Goal: Transaction & Acquisition: Download file/media

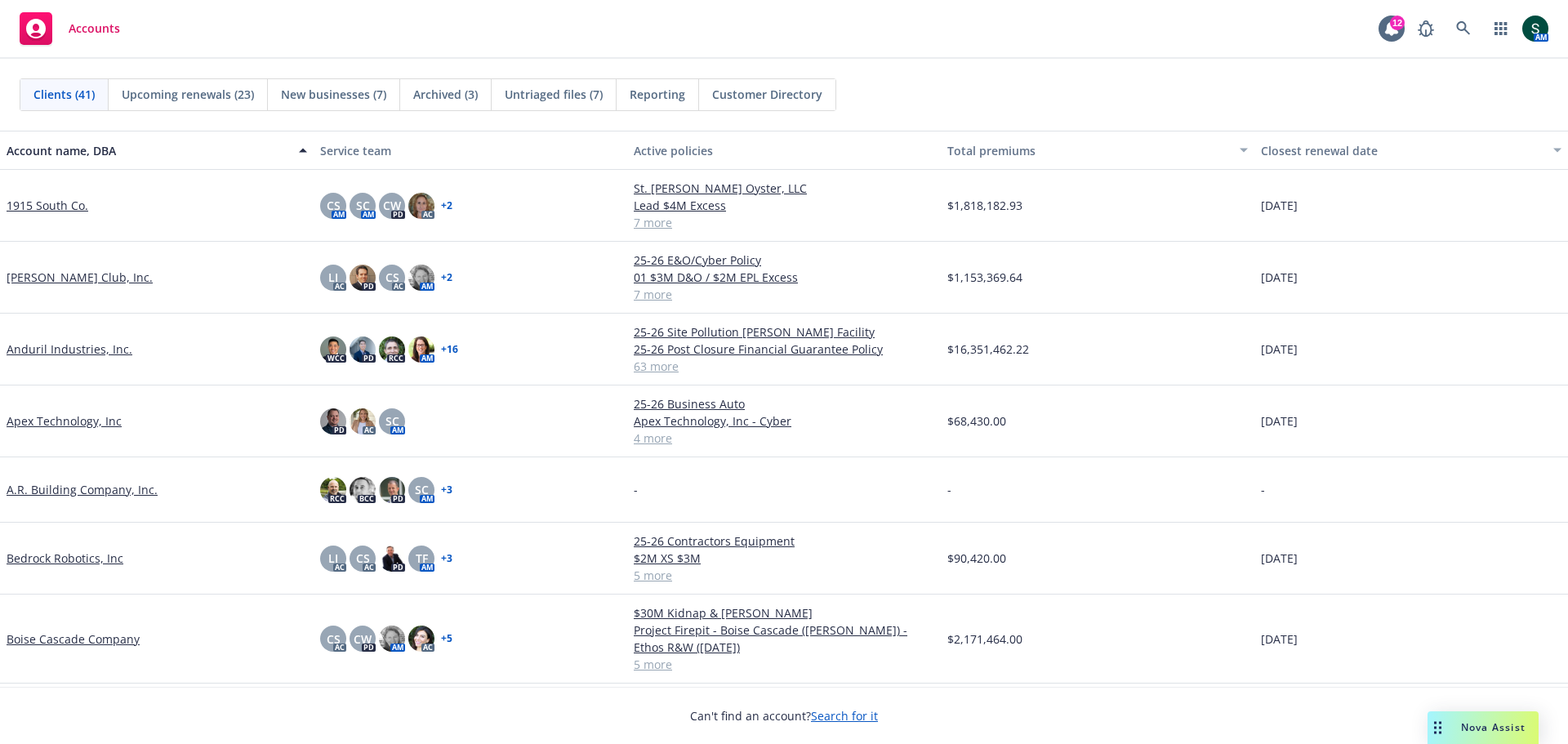
click at [38, 349] on link "Anduril Industries, Inc." at bounding box center [69, 349] width 126 height 17
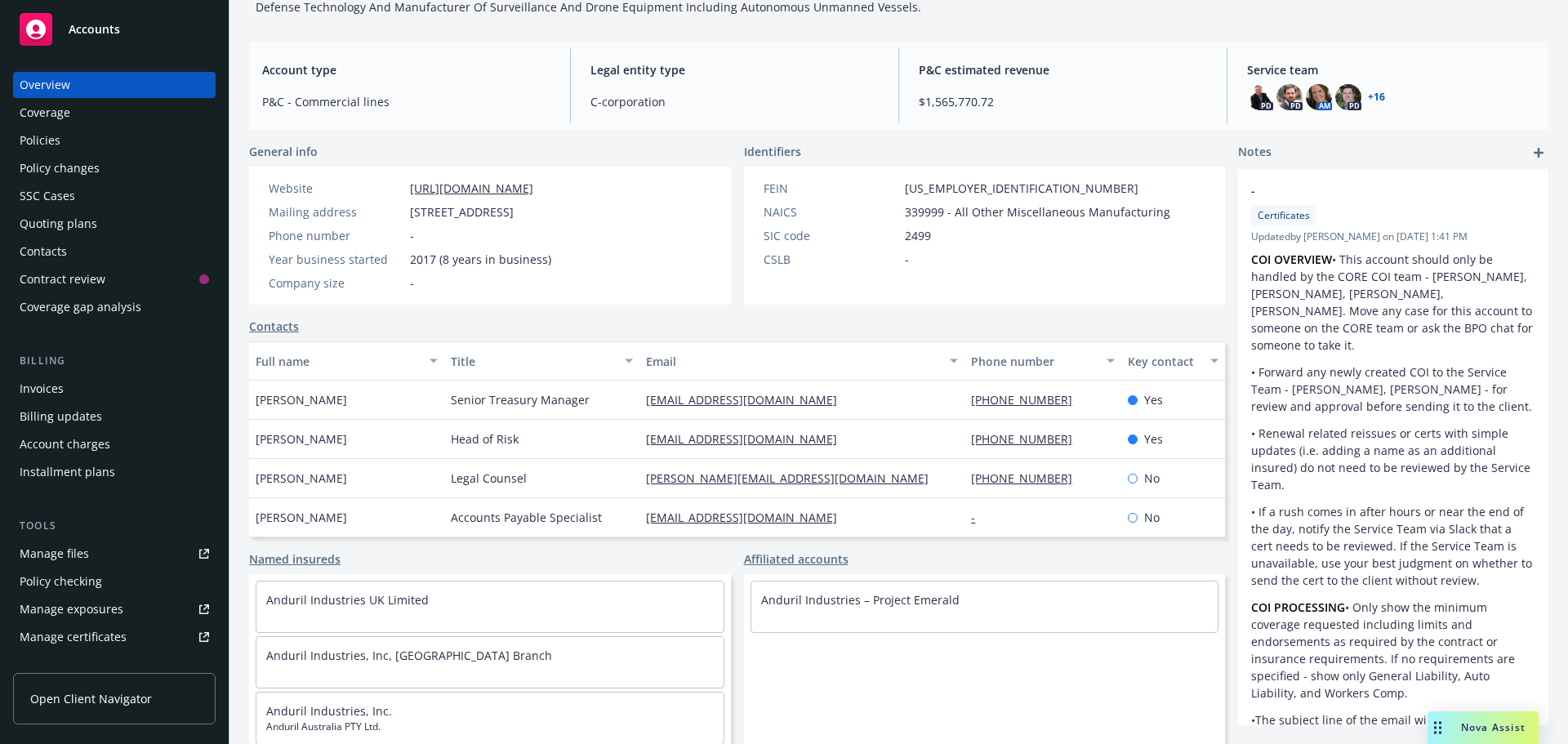
scroll to position [134, 0]
click at [44, 147] on div "Policies" at bounding box center [40, 140] width 41 height 26
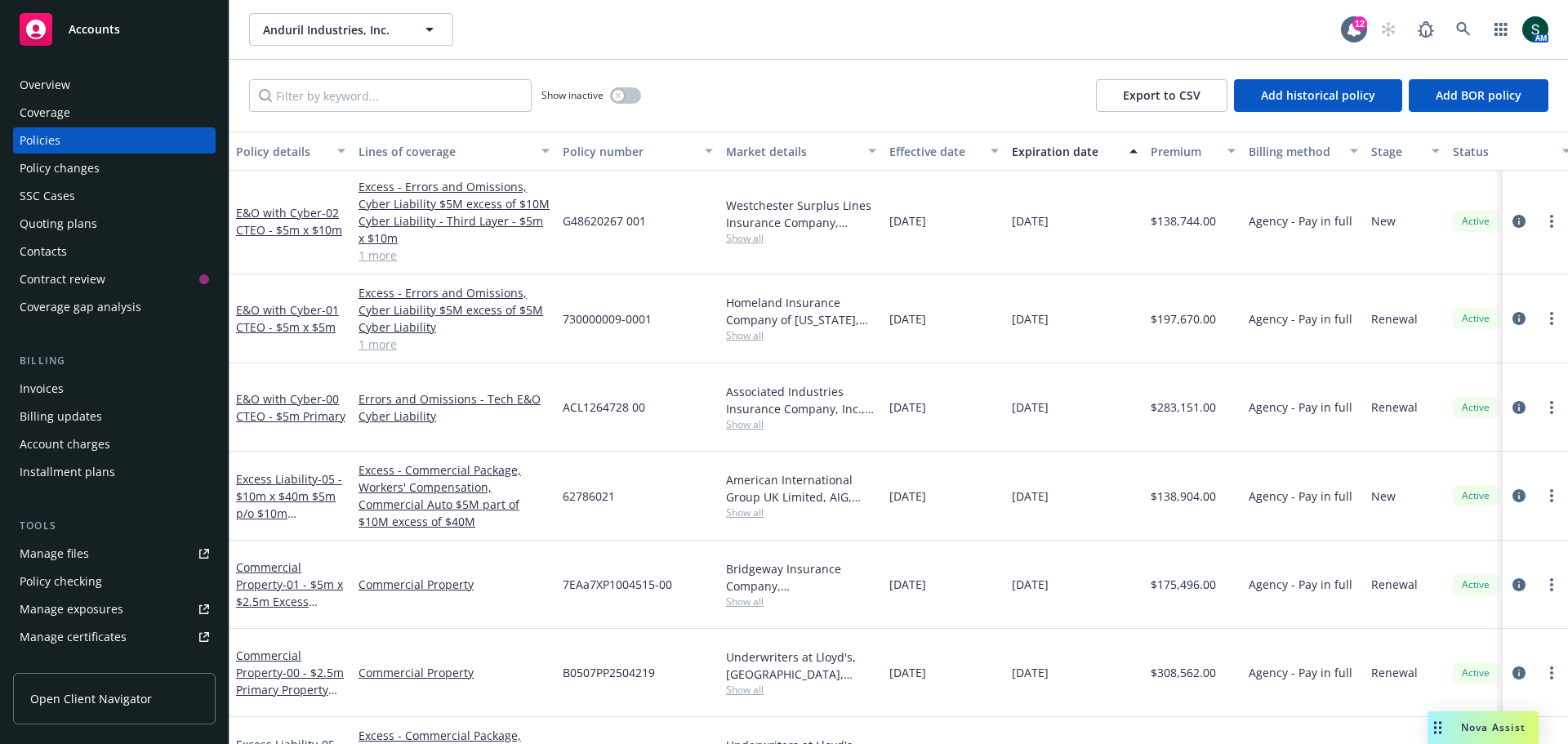
scroll to position [2450, 0]
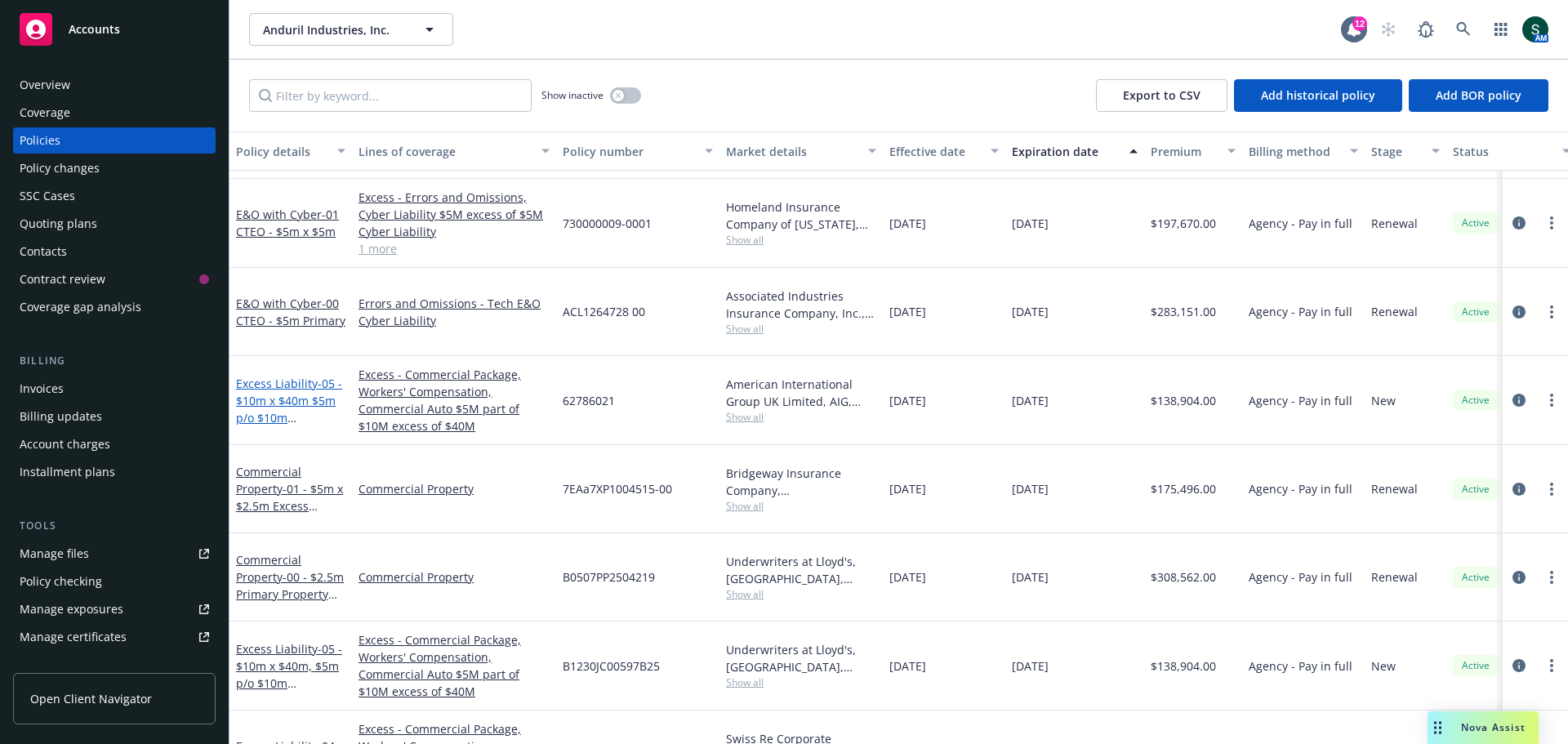
click at [248, 376] on span "- 05 - $10m x $40m $5m p/o $10m (Lex)" at bounding box center [288, 409] width 106 height 67
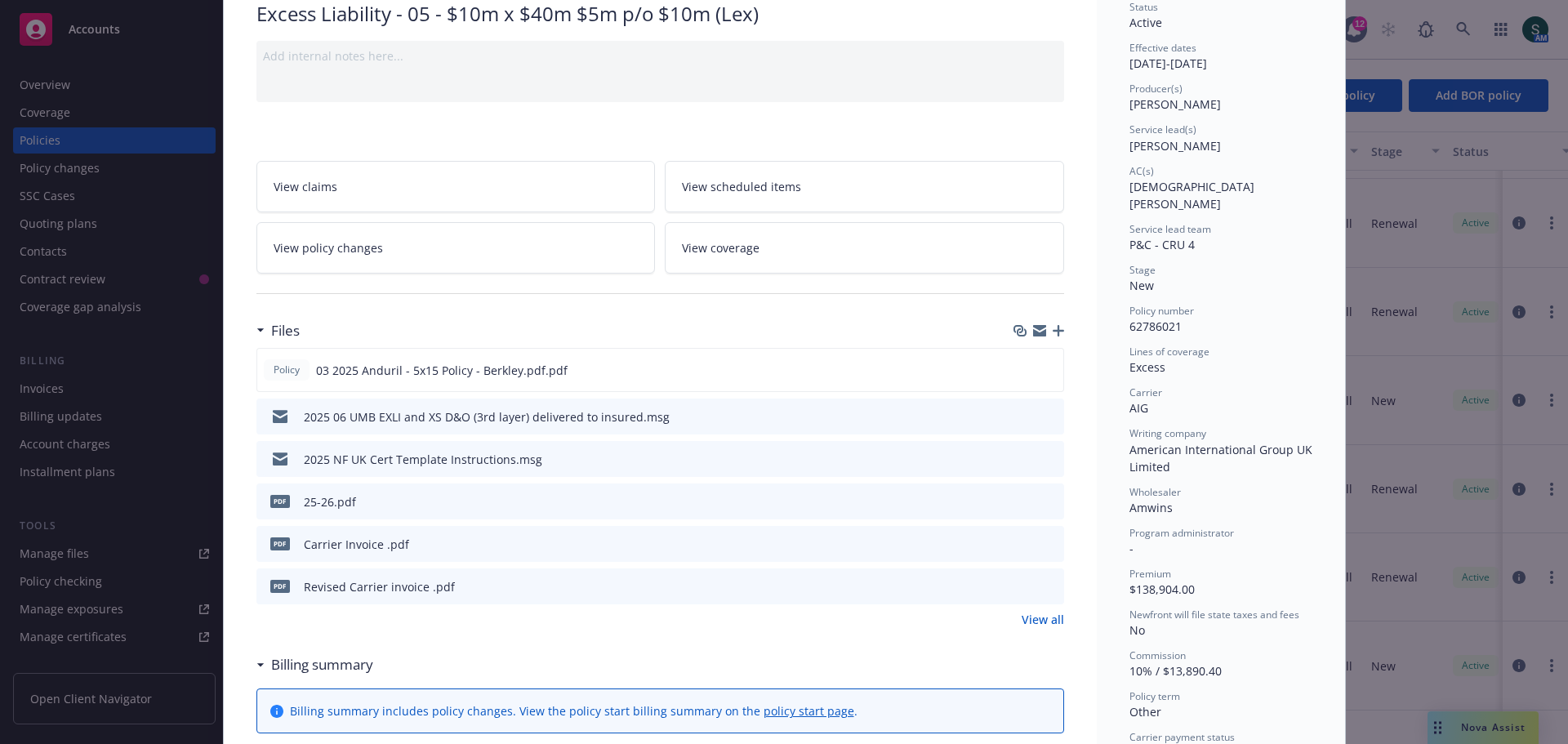
scroll to position [163, 0]
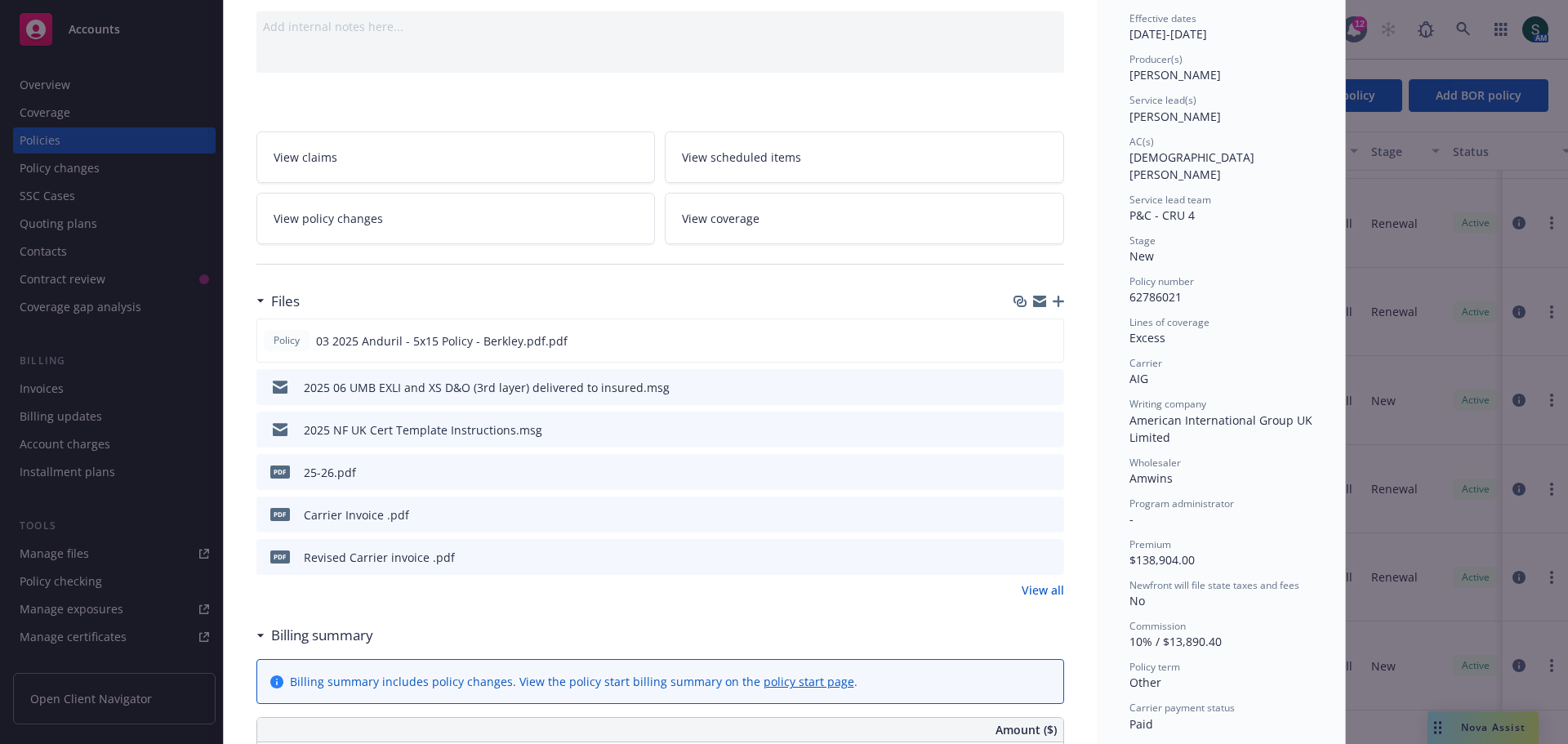
click at [1046, 470] on icon "preview file" at bounding box center [1049, 472] width 15 height 12
click at [1041, 343] on icon "preview file" at bounding box center [1048, 340] width 15 height 12
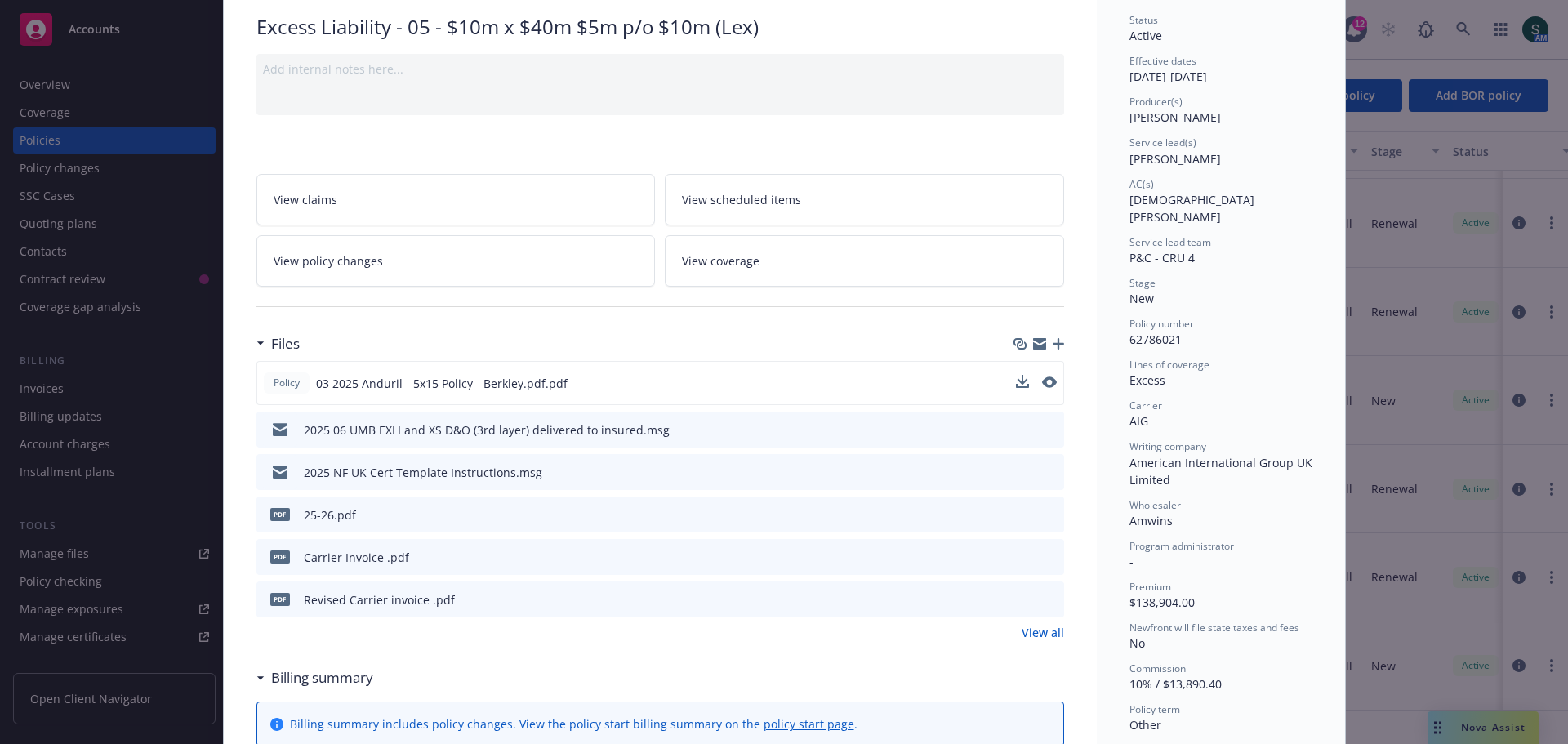
scroll to position [0, 0]
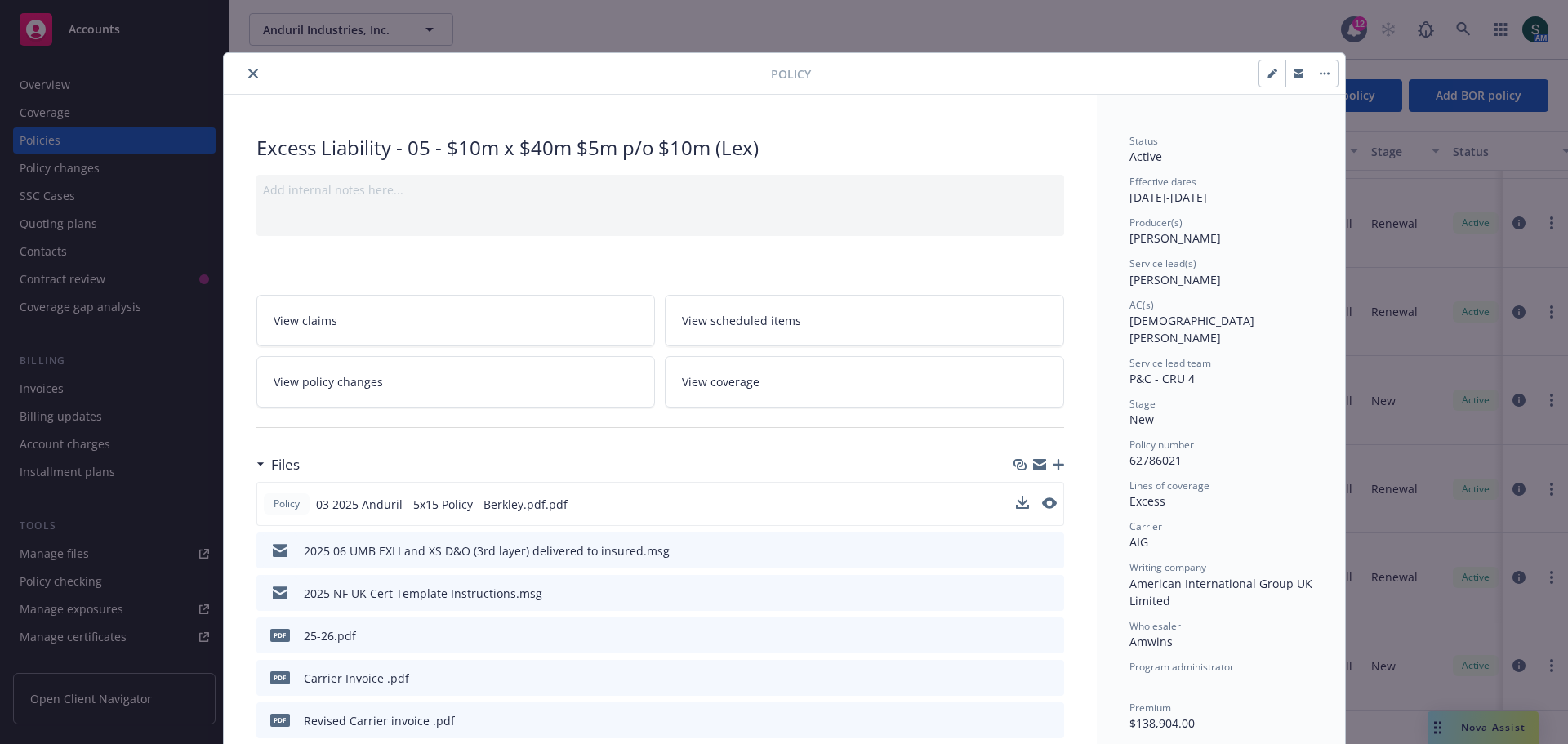
click at [233, 76] on div at bounding box center [500, 73] width 541 height 20
click at [243, 68] on button "close" at bounding box center [253, 73] width 20 height 20
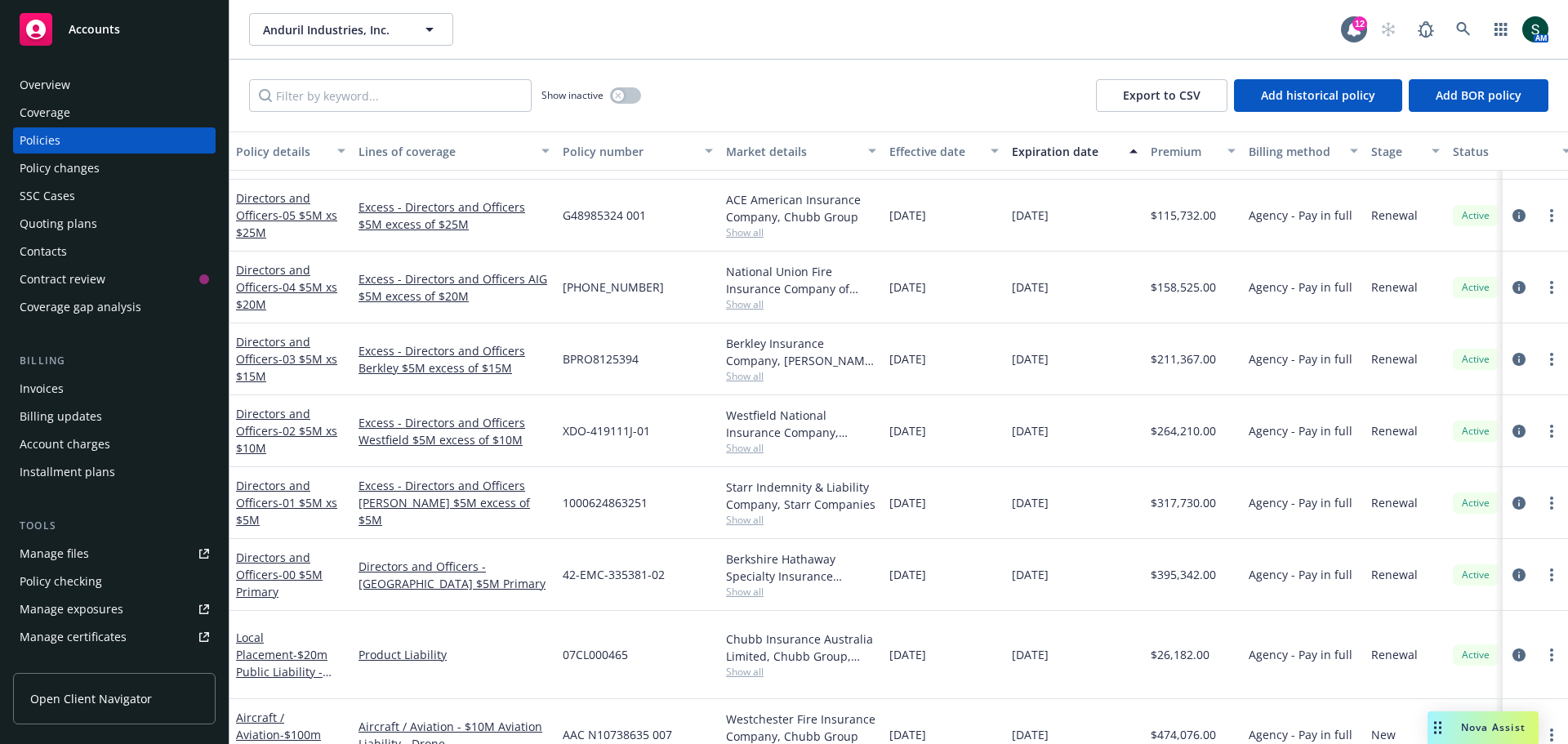
scroll to position [1621, 0]
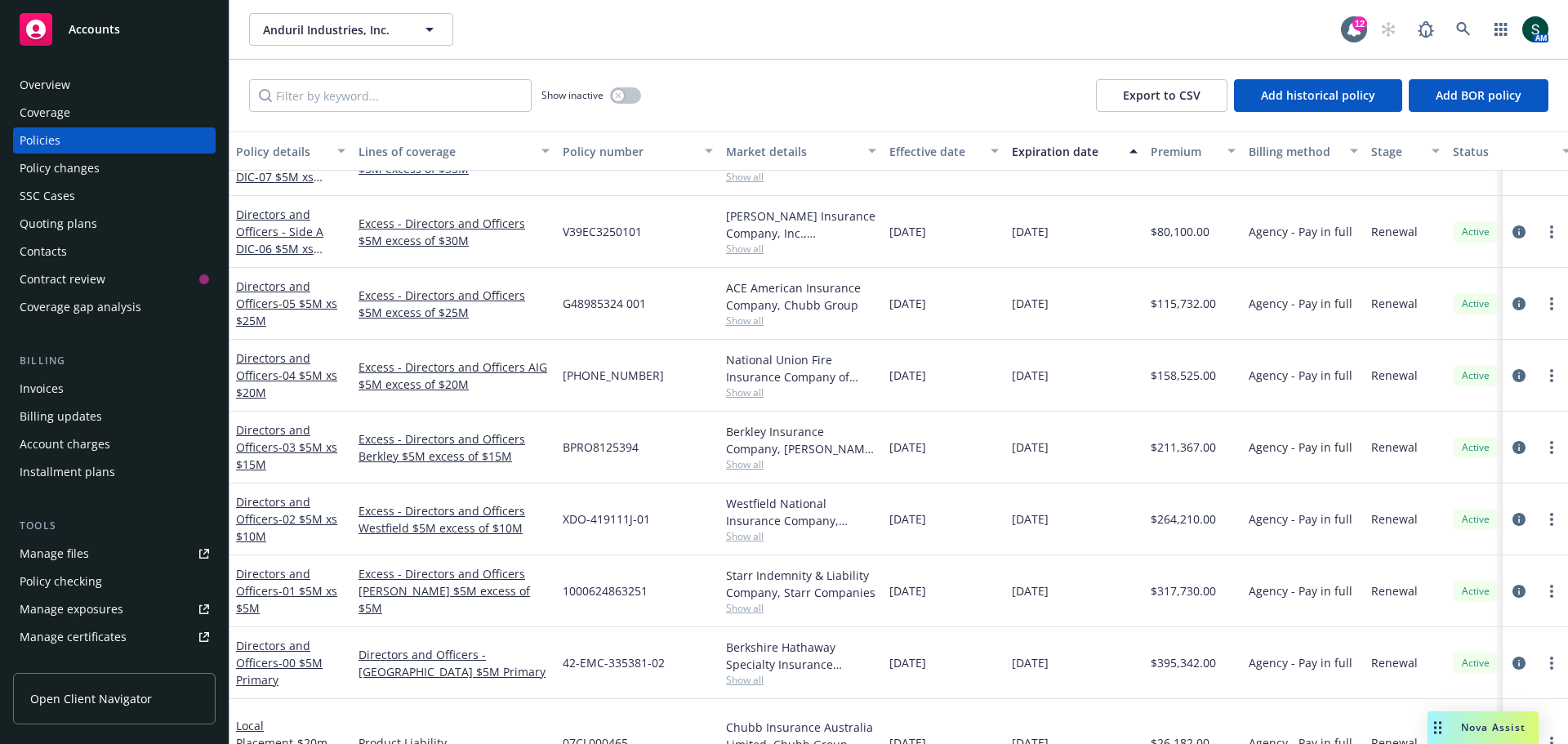
click at [269, 437] on div "Directors and Officers - 03 $5M xs $15M" at bounding box center [290, 447] width 109 height 52
click at [273, 445] on link "Directors and Officers - 03 $5M xs $15M" at bounding box center [287, 447] width 102 height 50
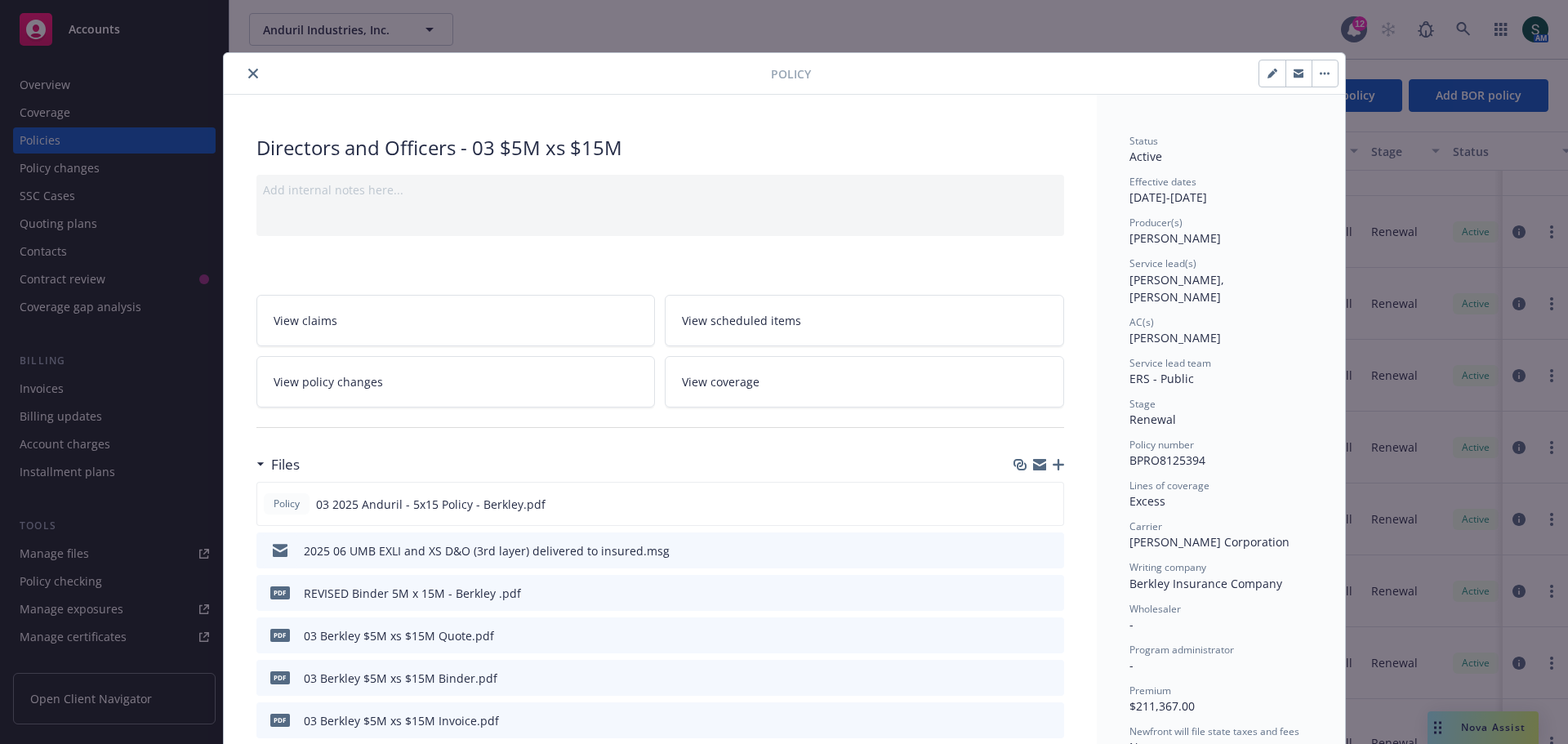
click at [248, 76] on icon "close" at bounding box center [253, 73] width 10 height 10
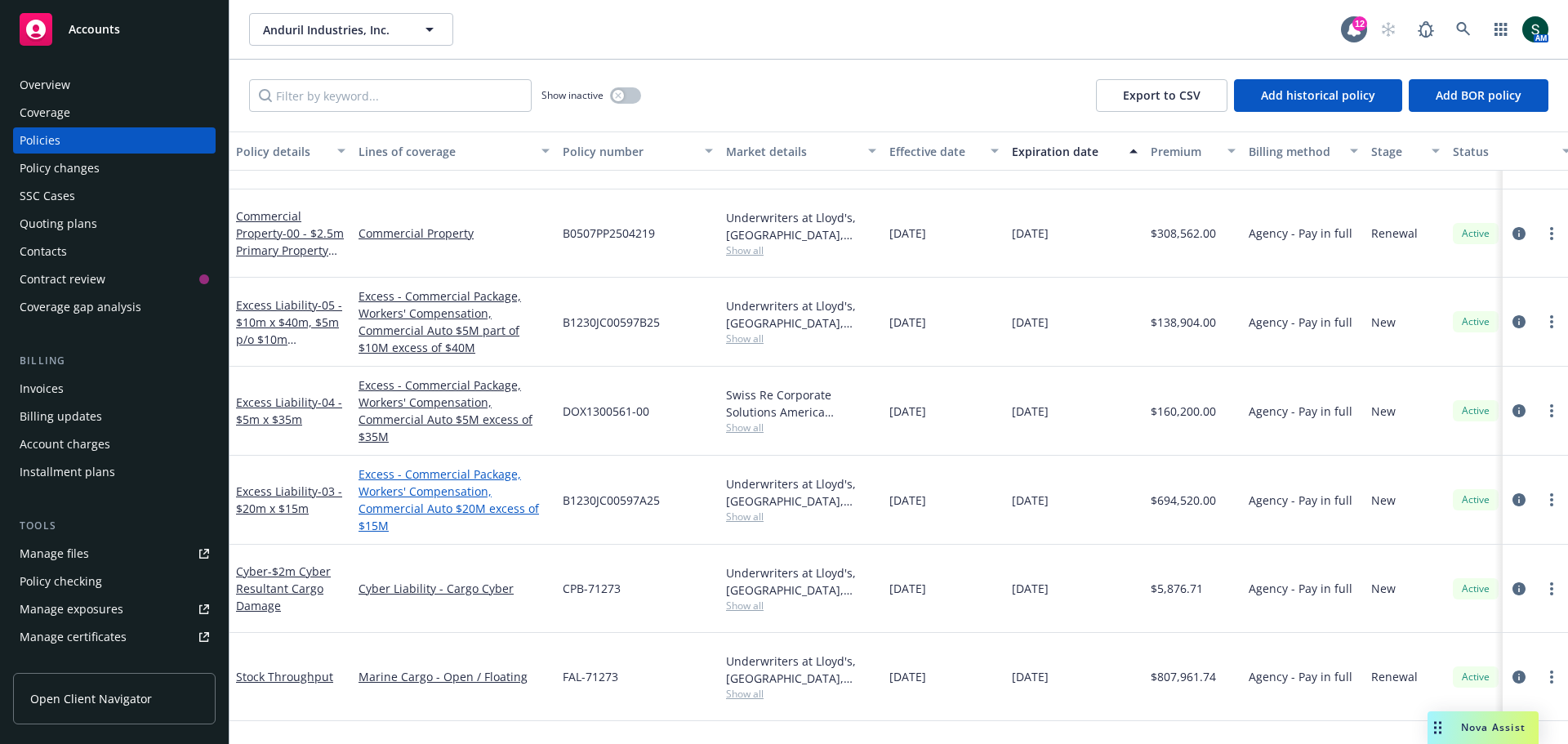
scroll to position [2602, 0]
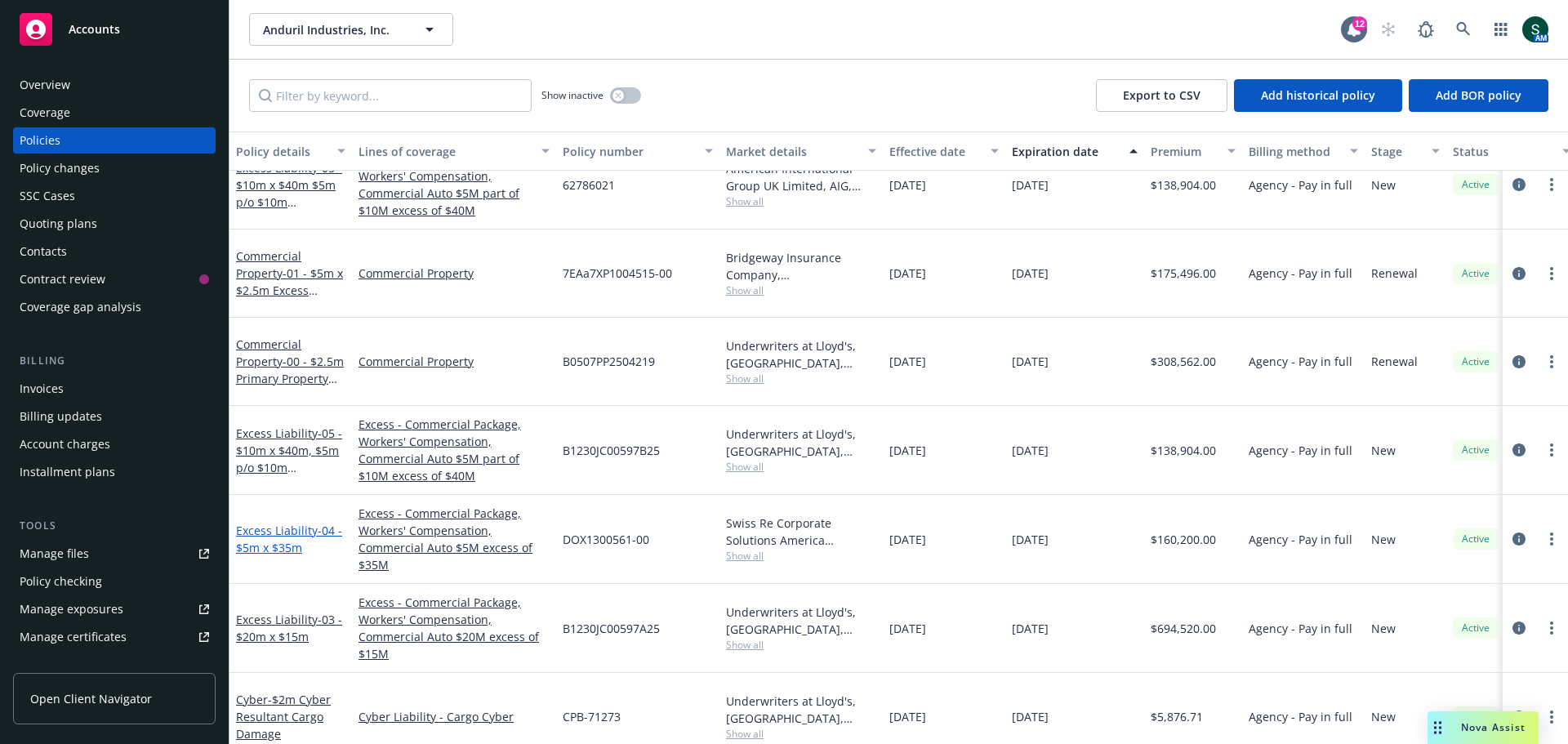
click at [270, 522] on link "Excess Liability - 04 - $5m x $35m" at bounding box center [288, 538] width 106 height 32
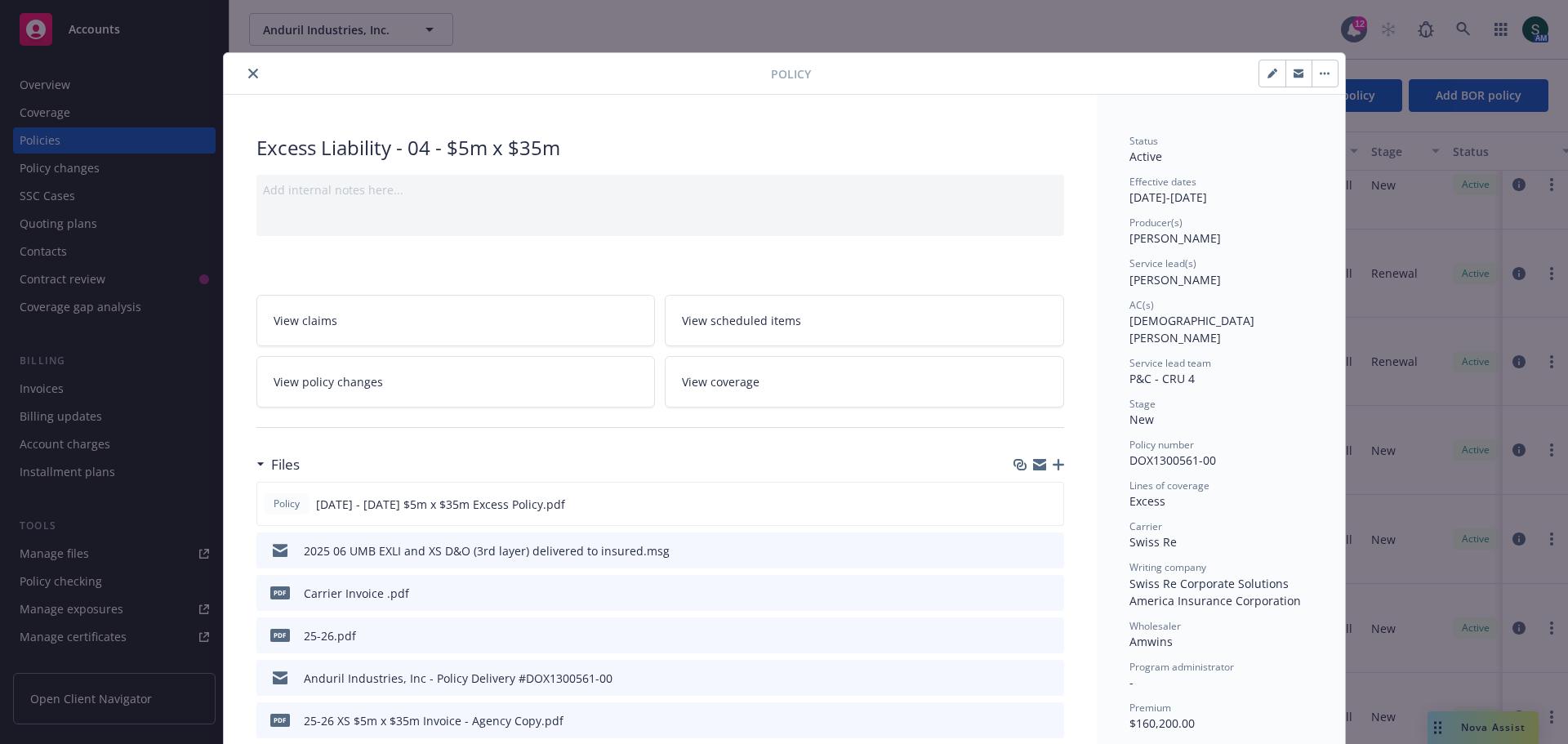
click at [243, 65] on button "close" at bounding box center [253, 73] width 20 height 20
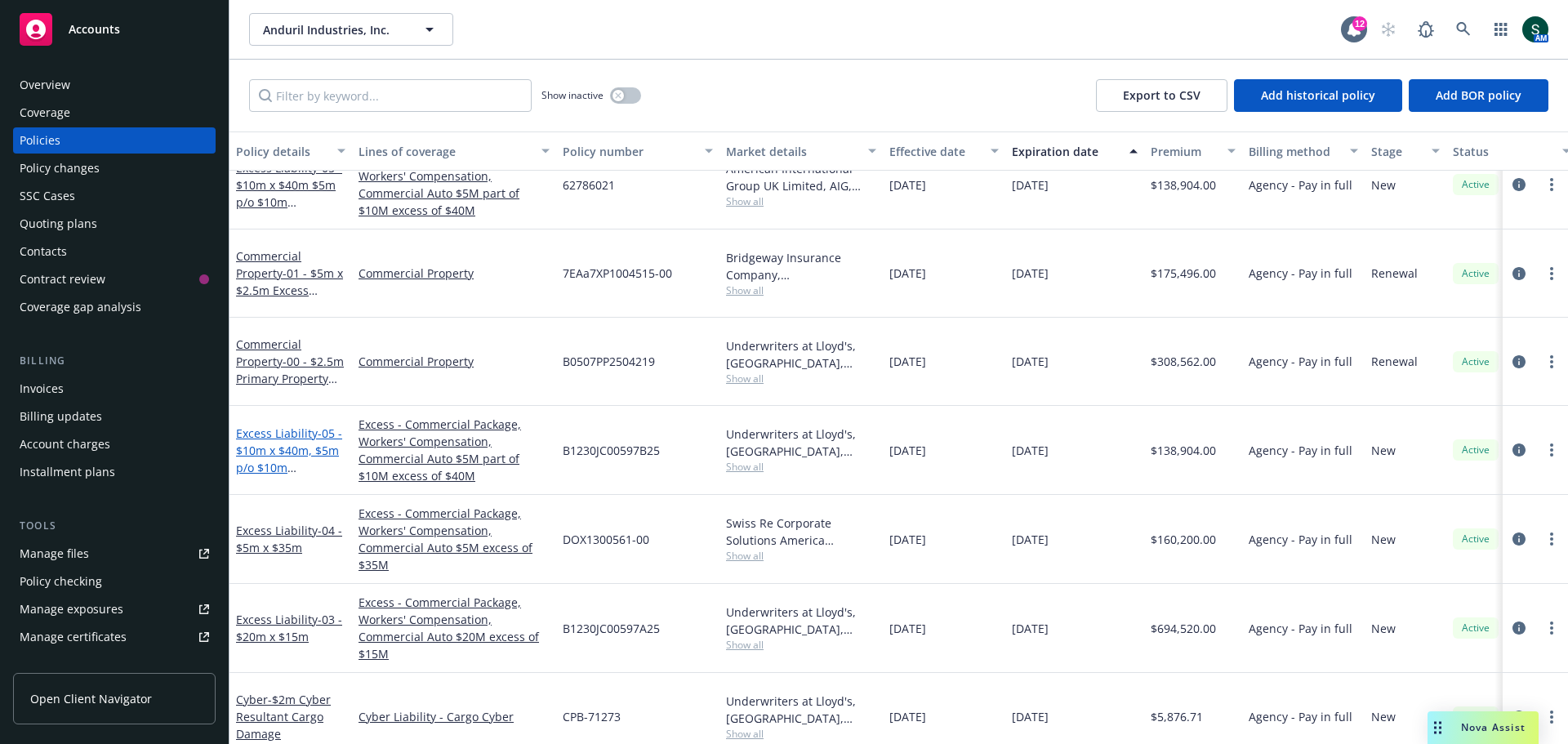
click at [267, 426] on span "- 05 - $10m x $40m, $5m p/o $10m (Lloyd's)" at bounding box center [288, 459] width 106 height 67
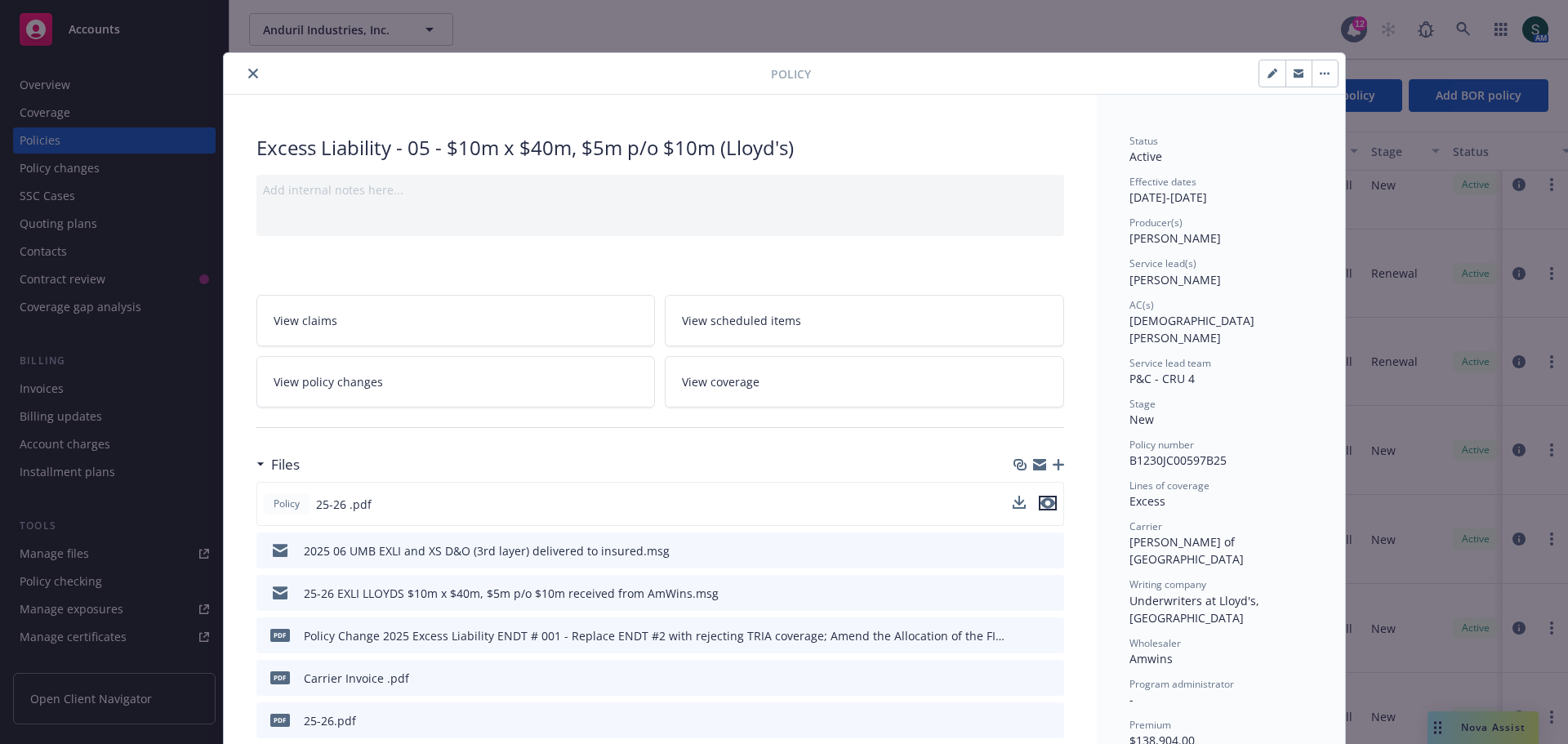
click at [1041, 502] on icon "preview file" at bounding box center [1048, 503] width 15 height 12
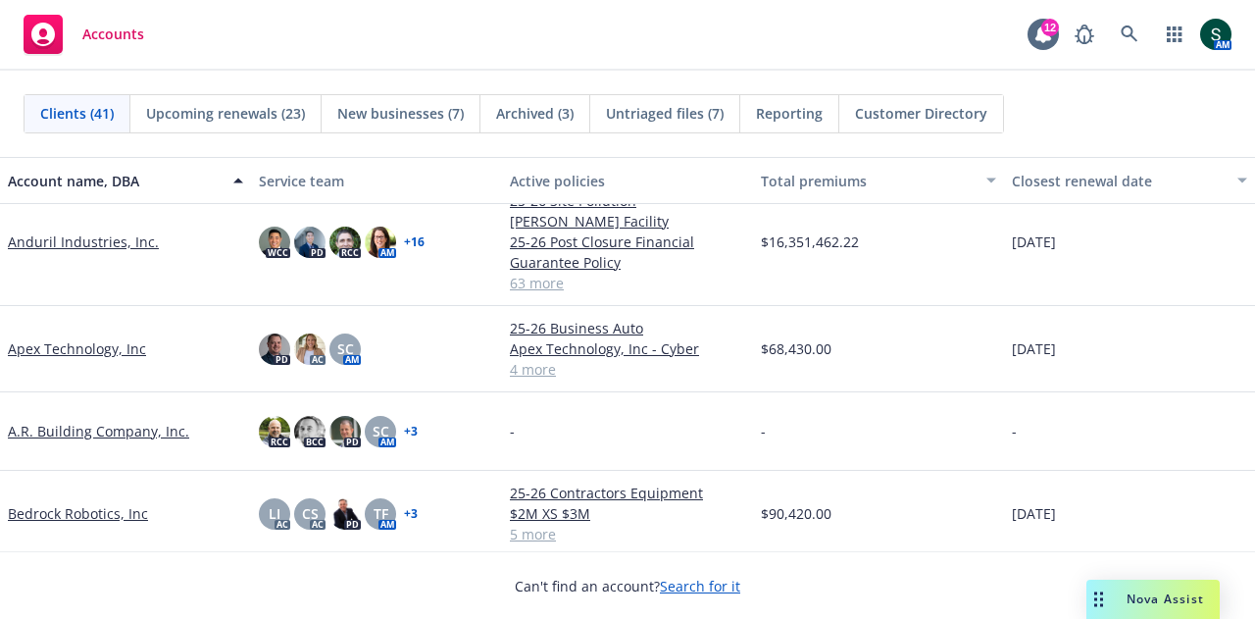
scroll to position [196, 0]
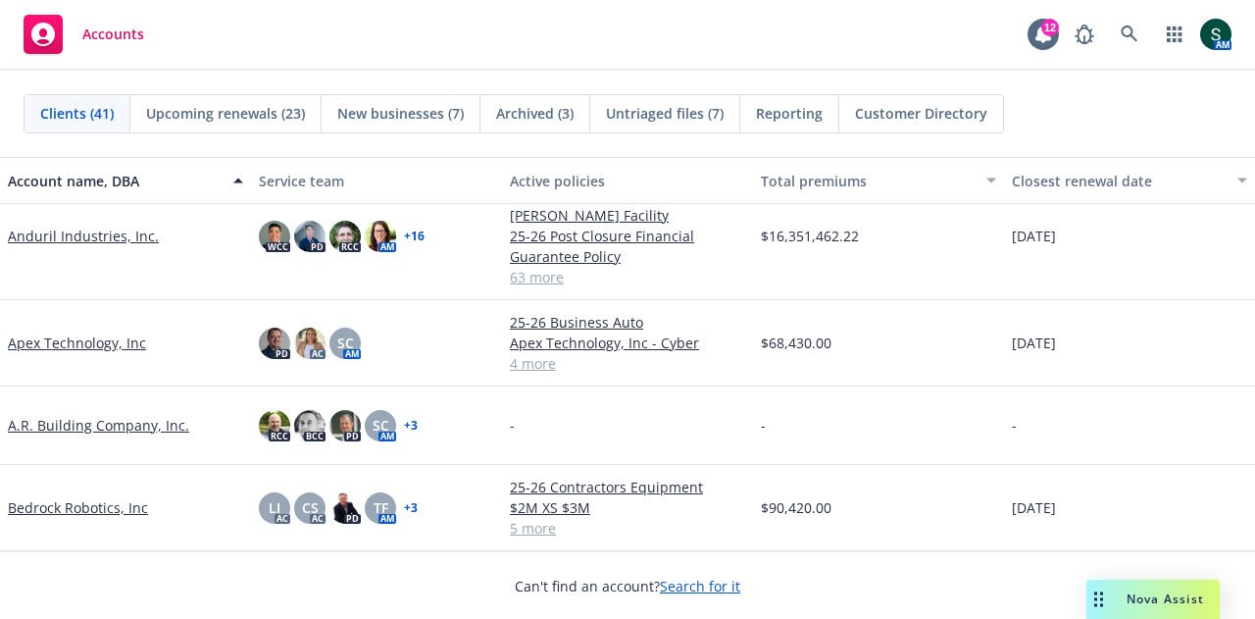
click at [59, 332] on link "Apex Technology, Inc" at bounding box center [77, 342] width 138 height 21
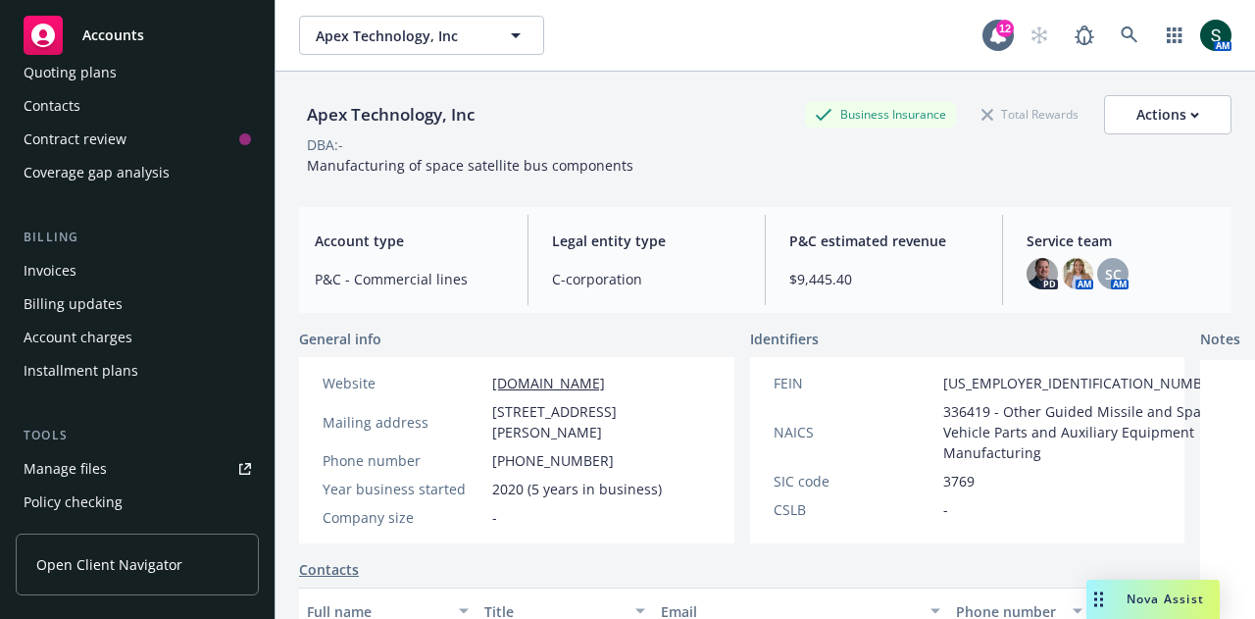
scroll to position [98, 0]
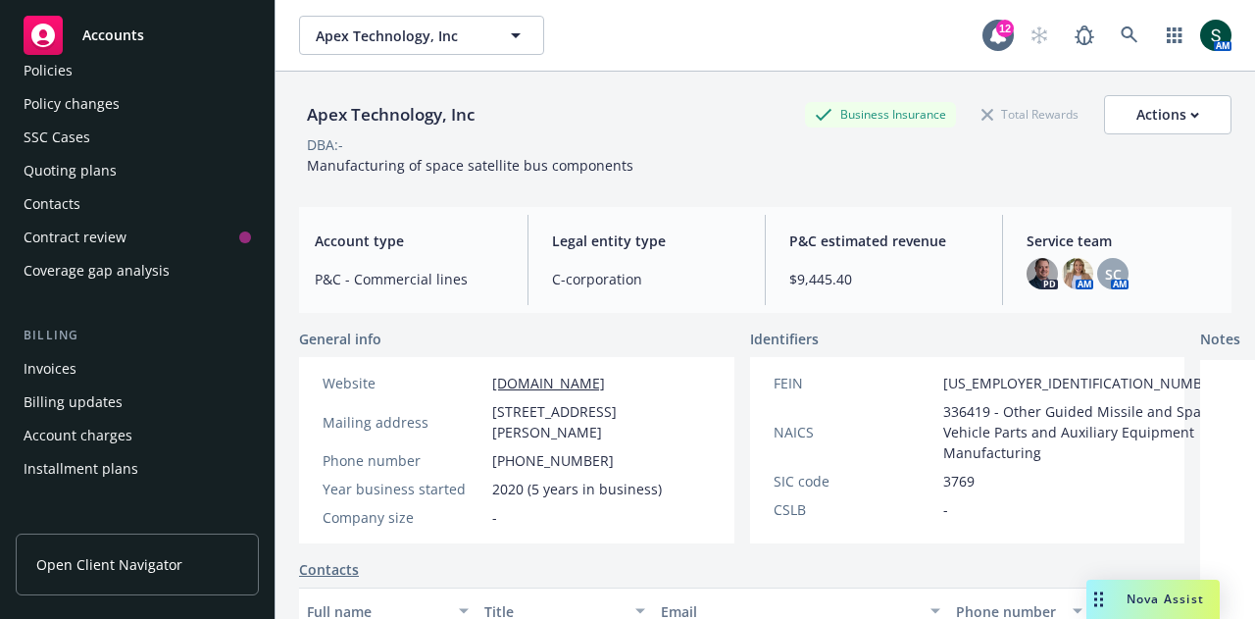
click at [50, 82] on div "Policies" at bounding box center [48, 70] width 49 height 31
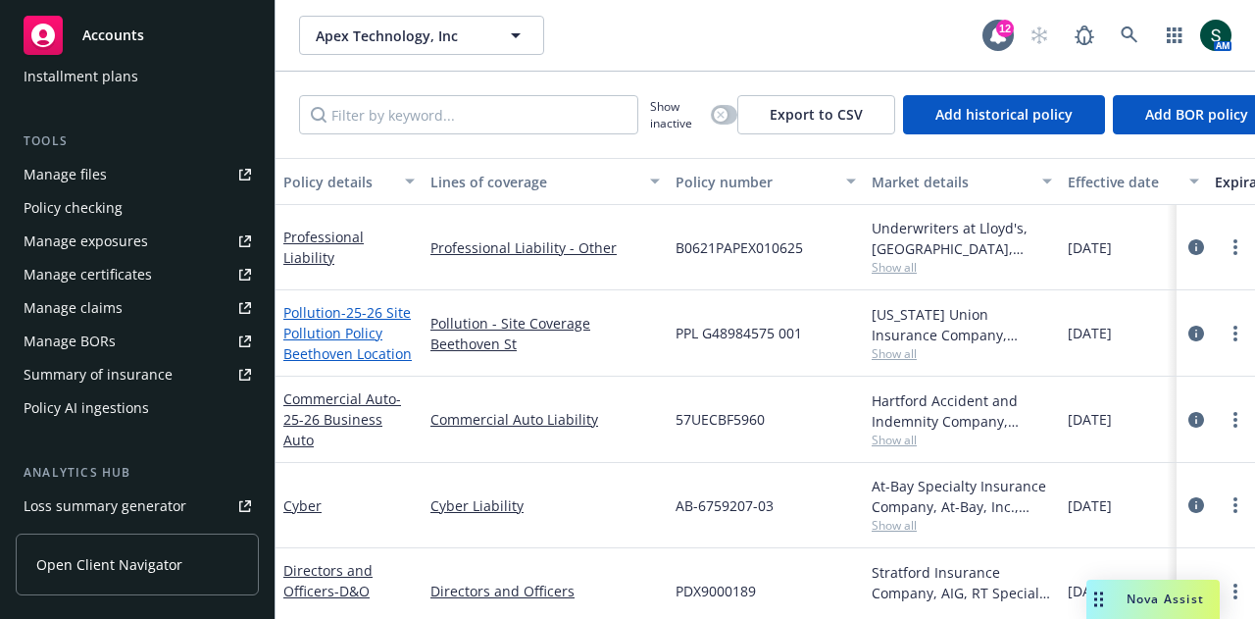
click at [368, 324] on span "- 25-26 Site Pollution Policy Beethoven Location" at bounding box center [347, 333] width 128 height 60
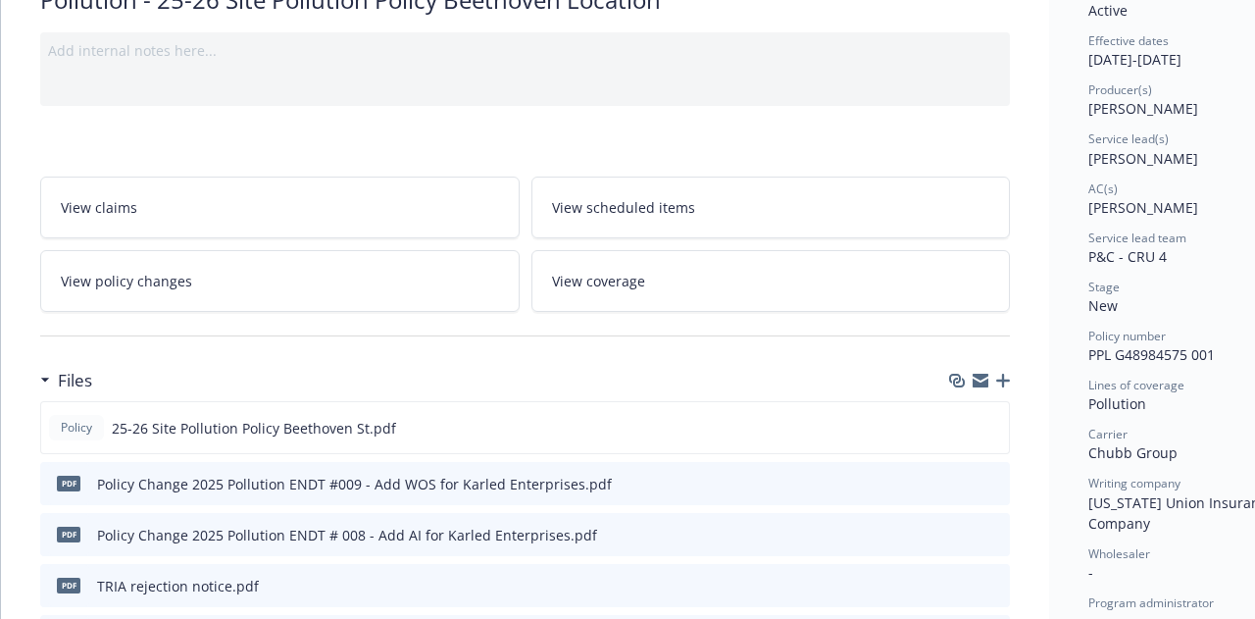
scroll to position [392, 0]
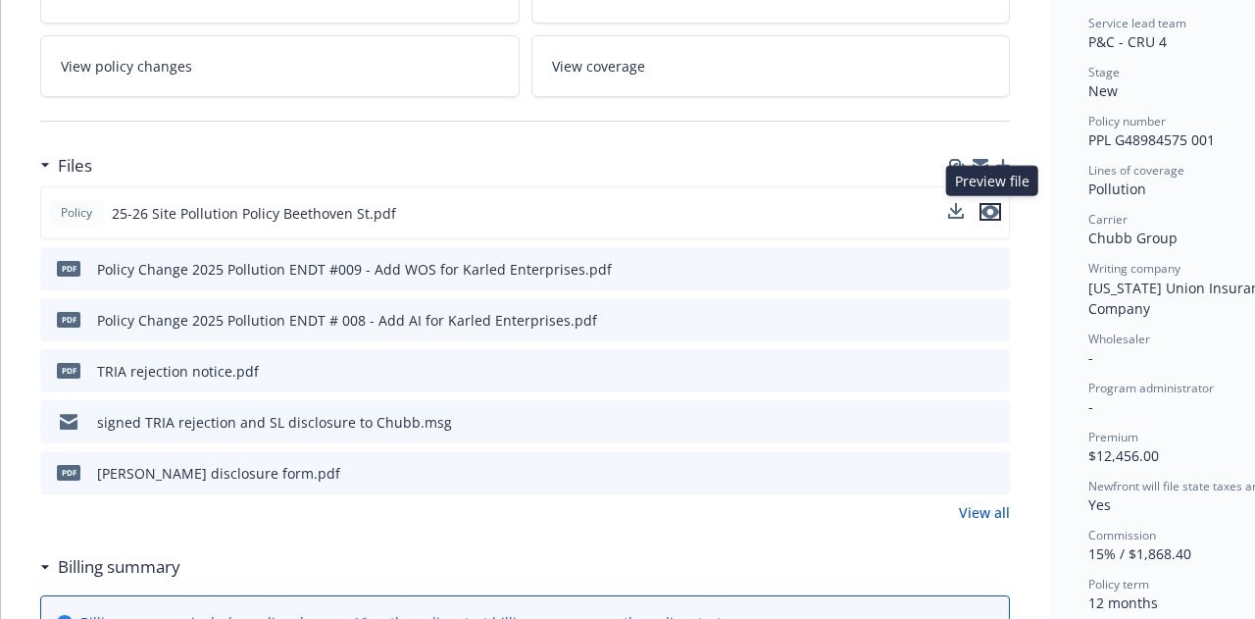
click at [989, 209] on icon "preview file" at bounding box center [990, 212] width 18 height 14
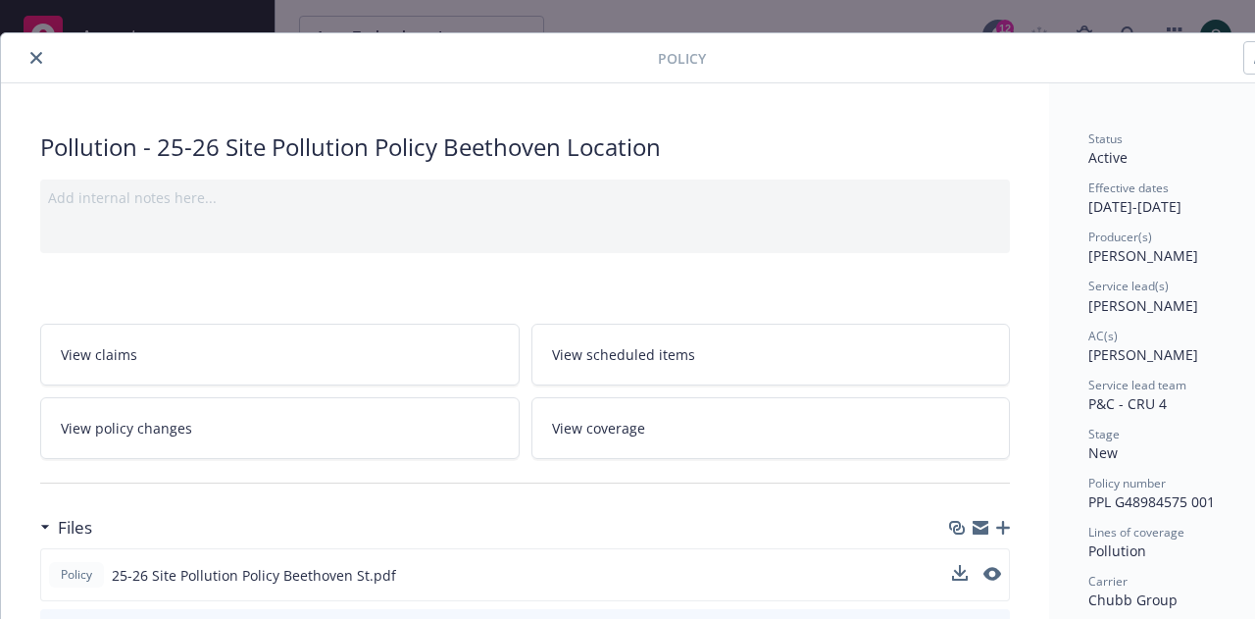
scroll to position [0, 0]
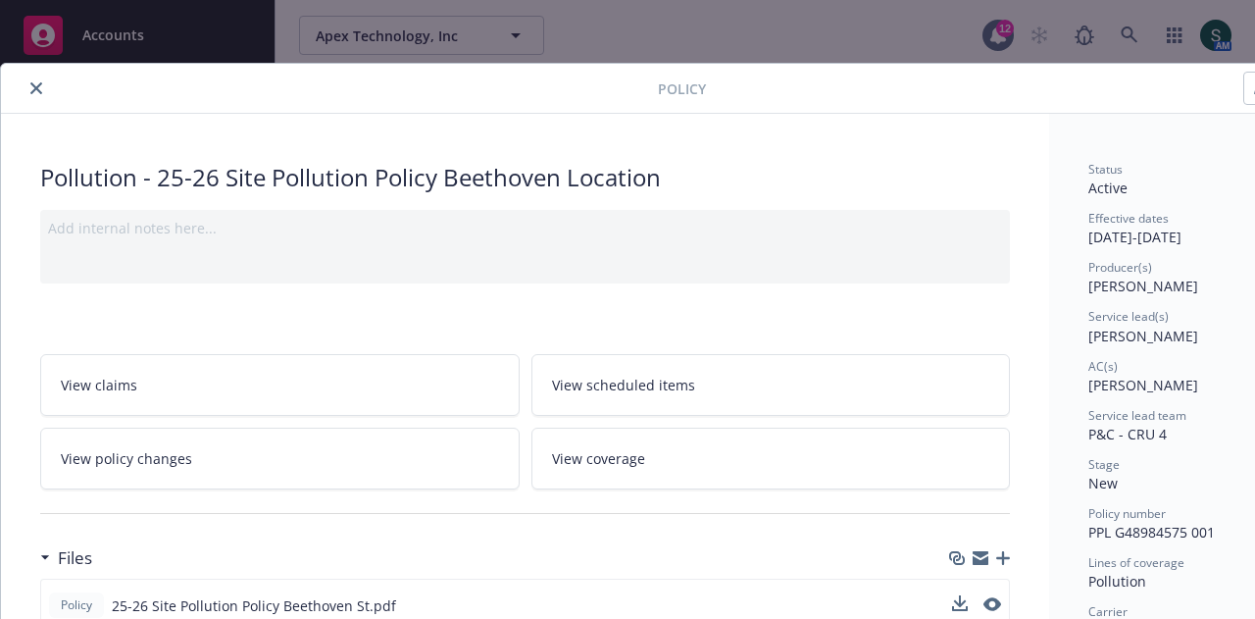
click at [35, 79] on button "close" at bounding box center [37, 88] width 24 height 24
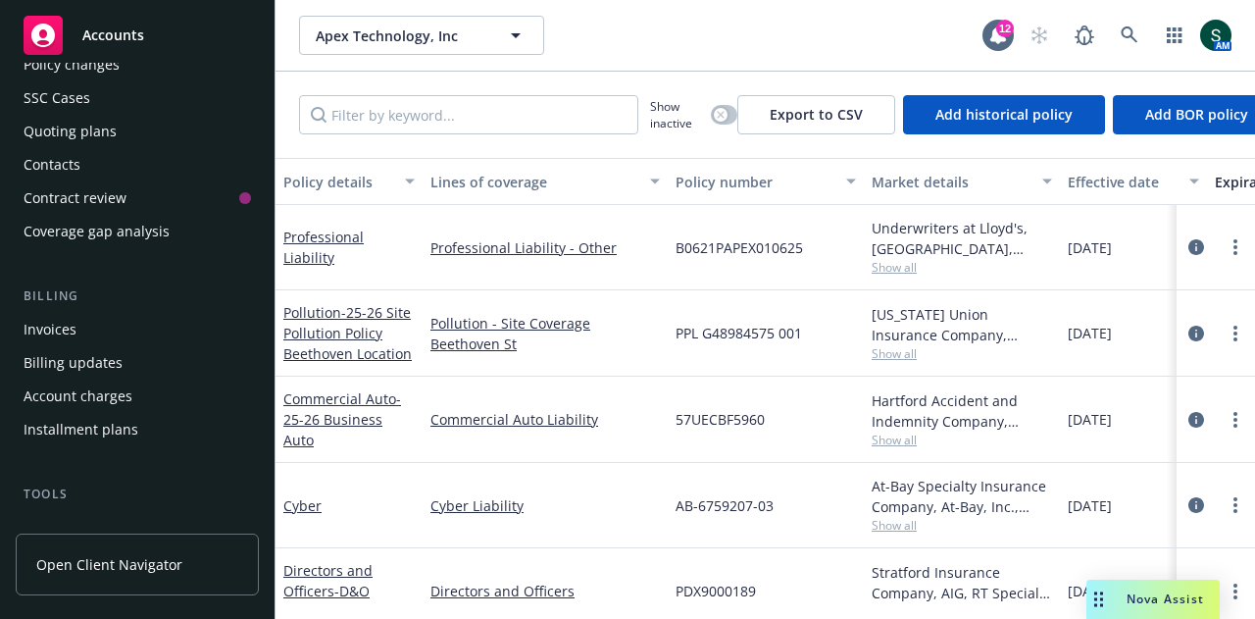
scroll to position [136, 0]
click at [132, 321] on div "Invoices" at bounding box center [137, 330] width 227 height 31
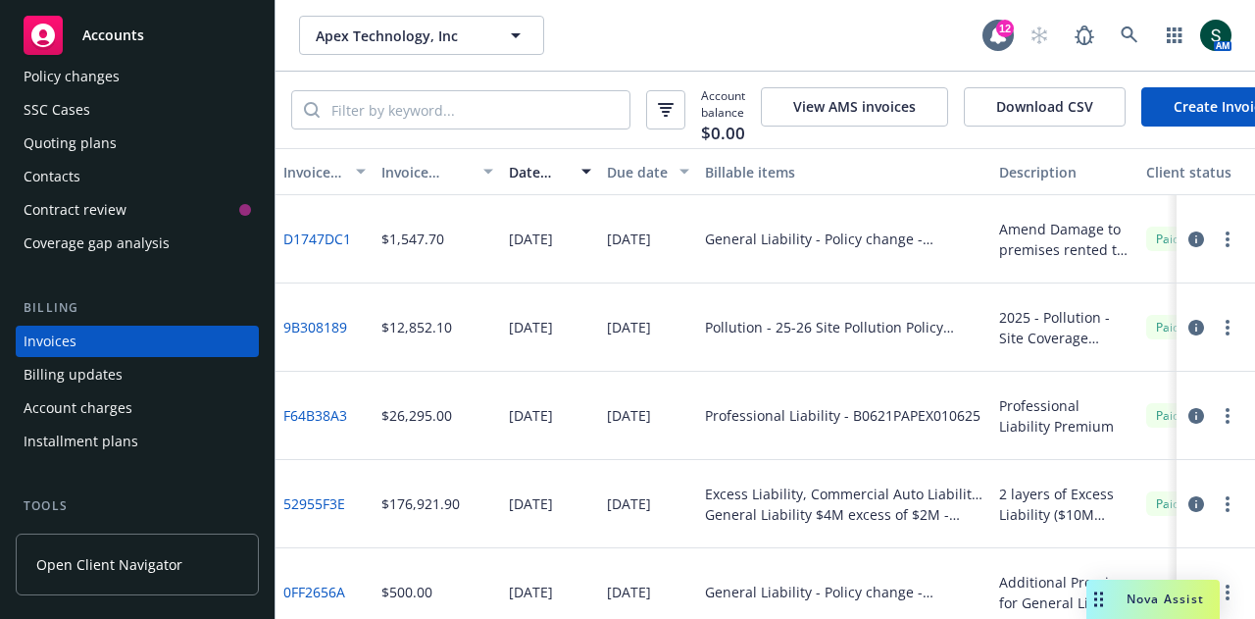
click at [318, 332] on link "9B308189" at bounding box center [315, 327] width 64 height 21
click at [143, 40] on div "Accounts" at bounding box center [137, 35] width 227 height 39
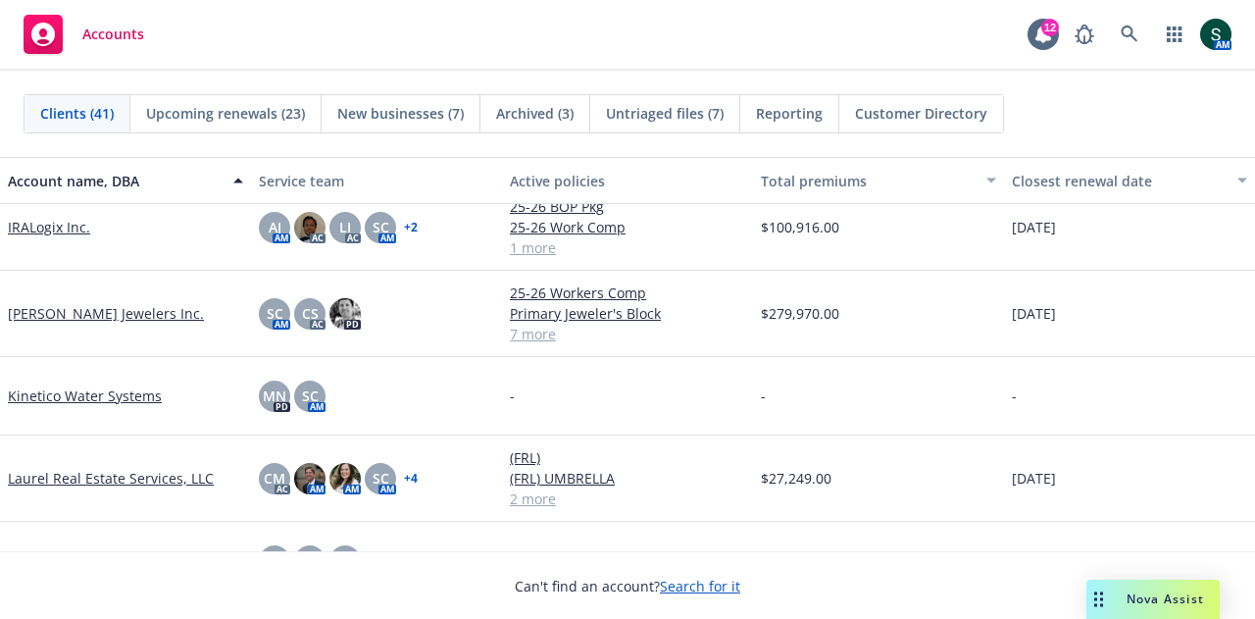
scroll to position [1275, 0]
click at [1125, 25] on link at bounding box center [1129, 34] width 39 height 39
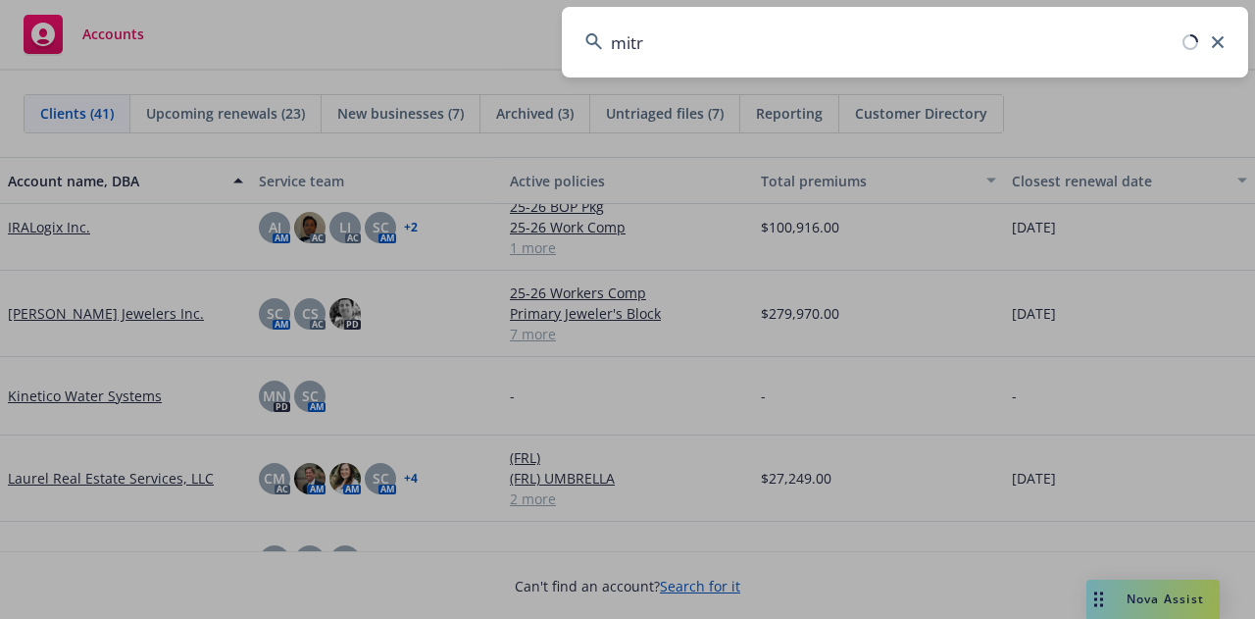
type input "mitra"
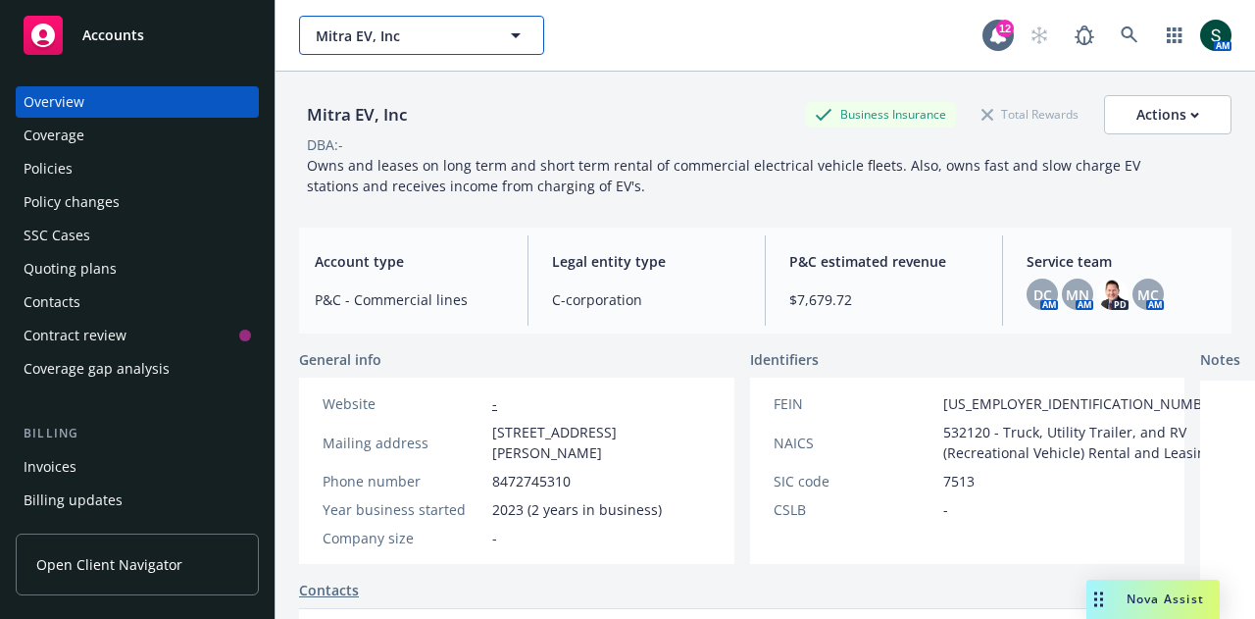
drag, startPoint x: 413, startPoint y: 40, endPoint x: 363, endPoint y: 34, distance: 50.3
click at [363, 34] on span "Mitra EV, Inc" at bounding box center [401, 35] width 170 height 21
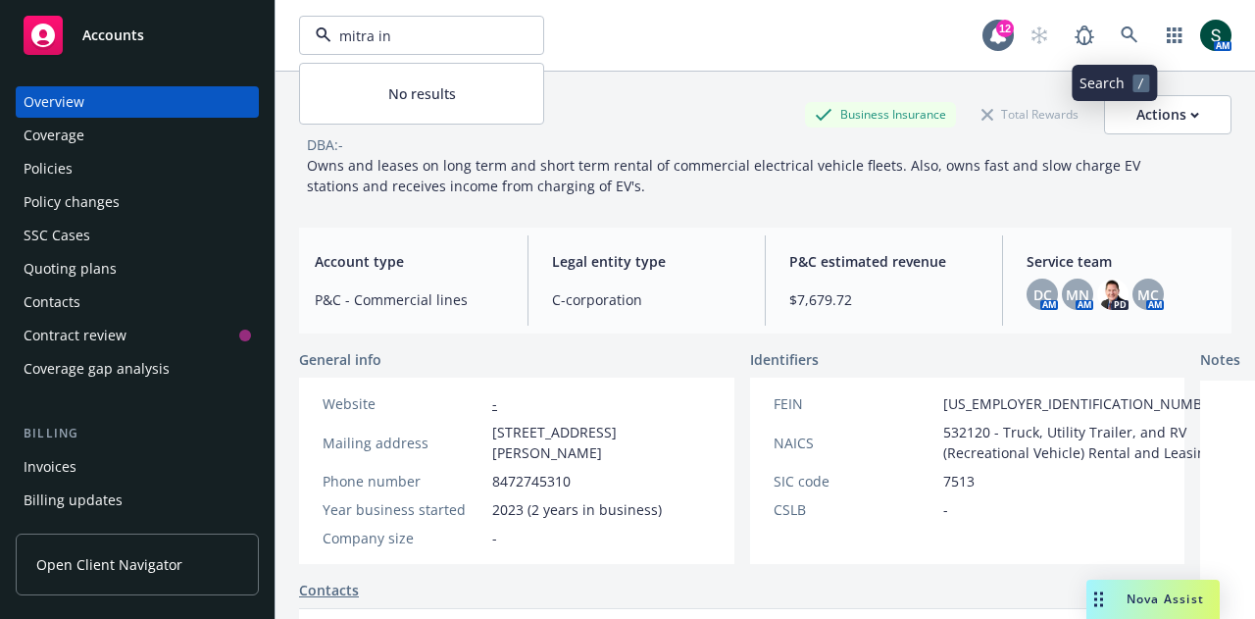
type input "mitra in"
click at [1121, 31] on icon at bounding box center [1130, 35] width 18 height 18
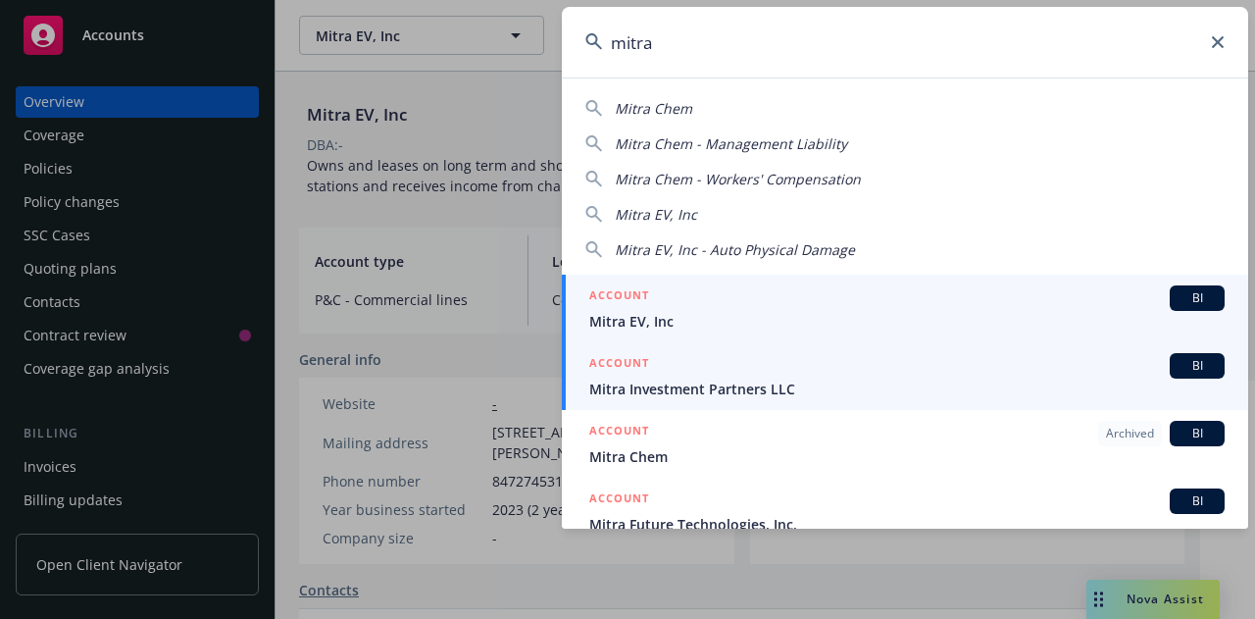
type input "mitra"
click at [703, 386] on span "Mitra Investment Partners LLC" at bounding box center [906, 388] width 635 height 21
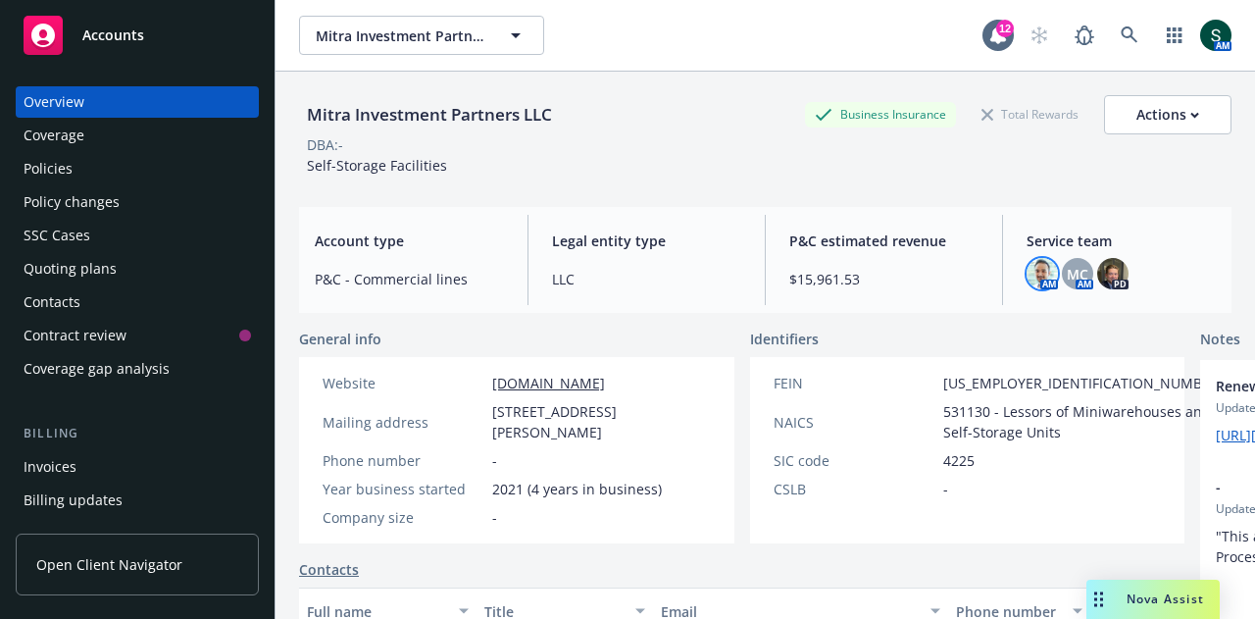
click at [1031, 280] on img at bounding box center [1041, 273] width 31 height 31
click at [1067, 276] on span "MC" at bounding box center [1078, 274] width 22 height 21
click at [1105, 271] on img at bounding box center [1112, 273] width 31 height 31
click at [696, 152] on div "DBA: -" at bounding box center [765, 144] width 932 height 21
click at [98, 39] on span "Accounts" at bounding box center [113, 35] width 62 height 16
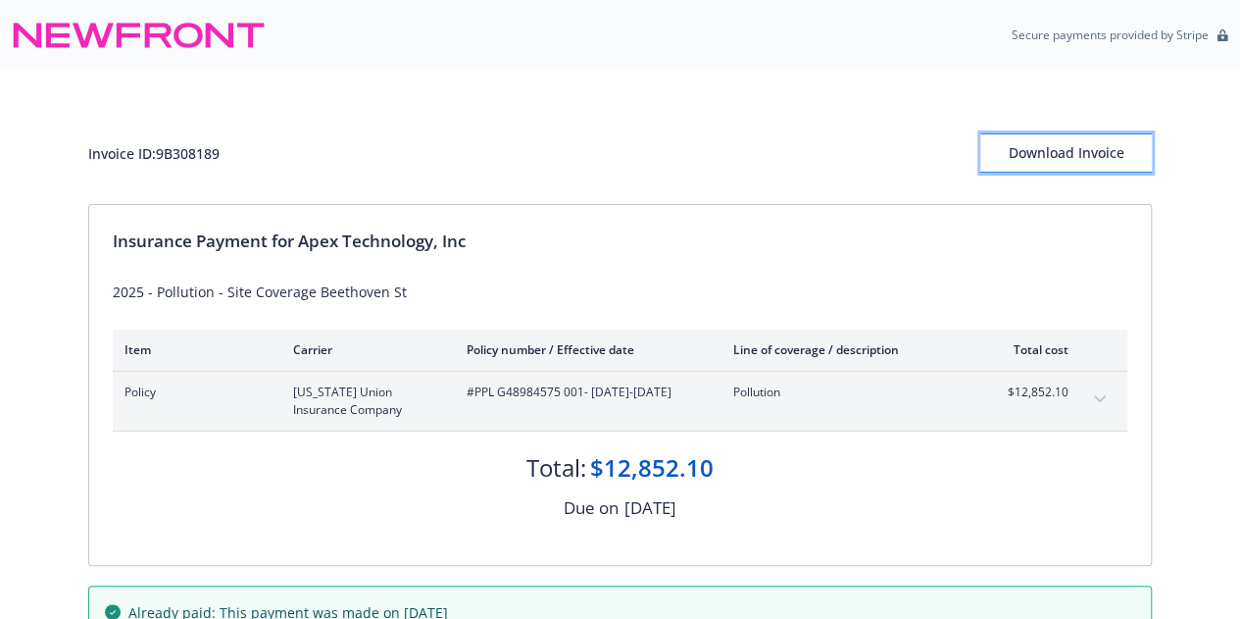
click at [1072, 146] on div "Download Invoice" at bounding box center [1066, 152] width 172 height 37
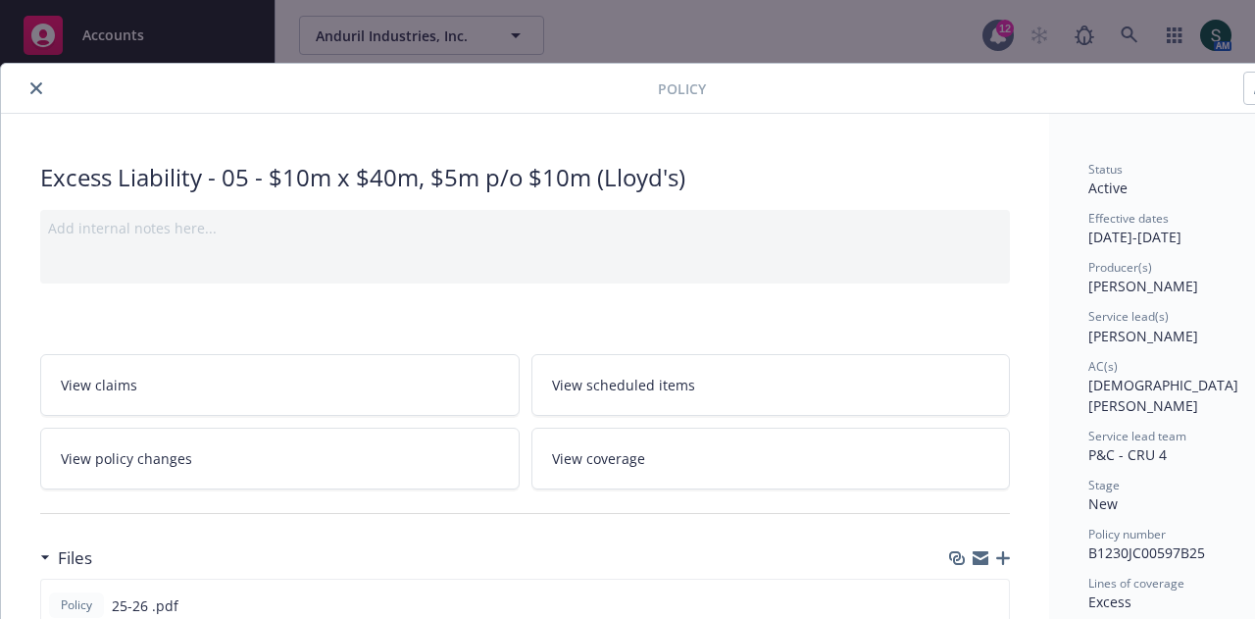
scroll to position [3123, 0]
click at [31, 82] on icon "close" at bounding box center [36, 88] width 12 height 12
